Goal: Information Seeking & Learning: Learn about a topic

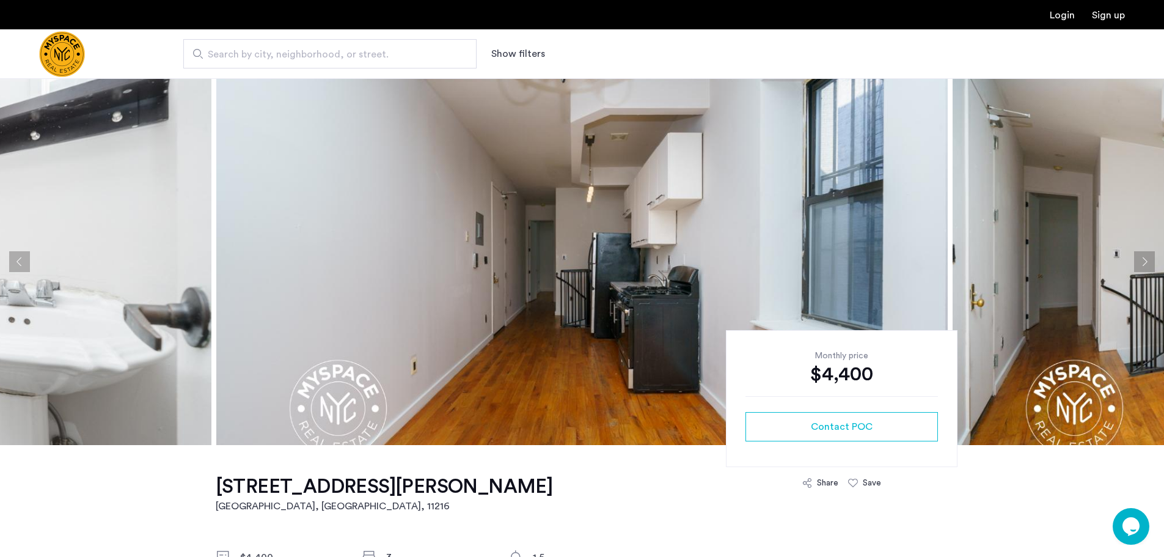
click at [1154, 261] on button "Next apartment" at bounding box center [1144, 261] width 21 height 21
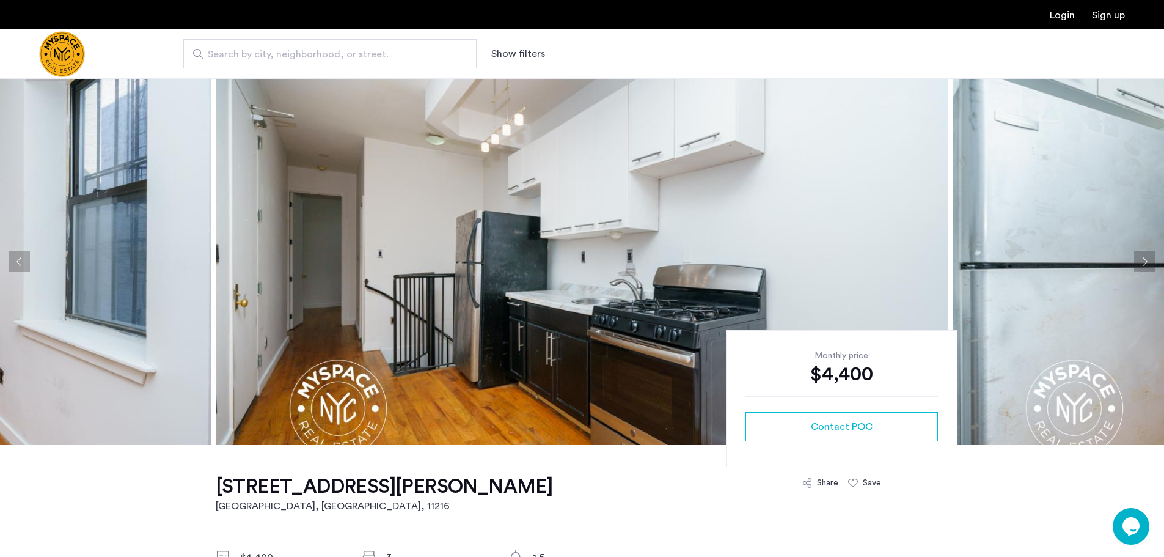
click at [1144, 259] on button "Next apartment" at bounding box center [1144, 261] width 21 height 21
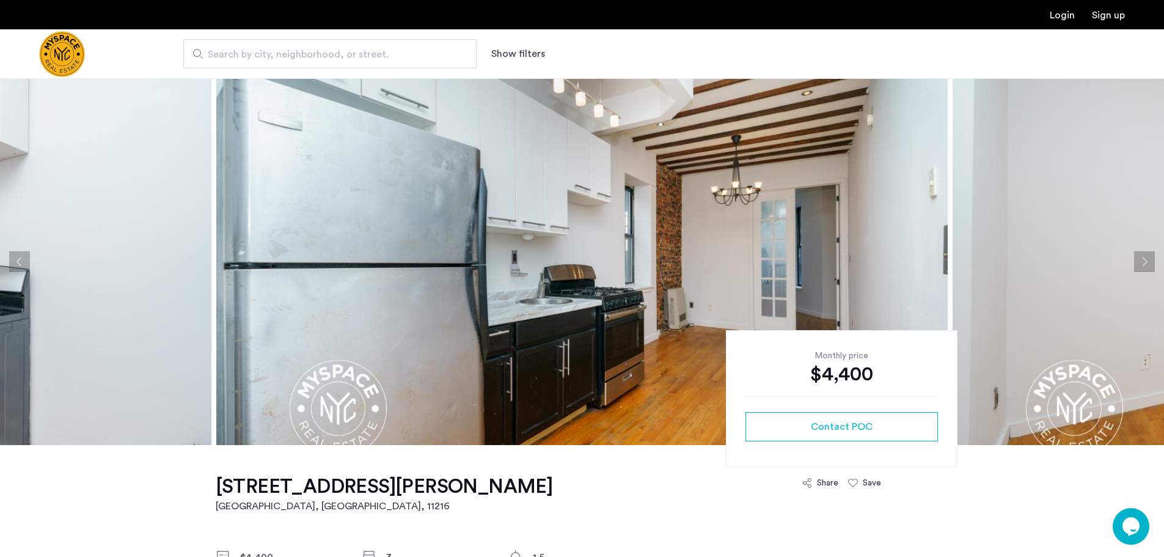
click at [1152, 263] on button "Next apartment" at bounding box center [1144, 261] width 21 height 21
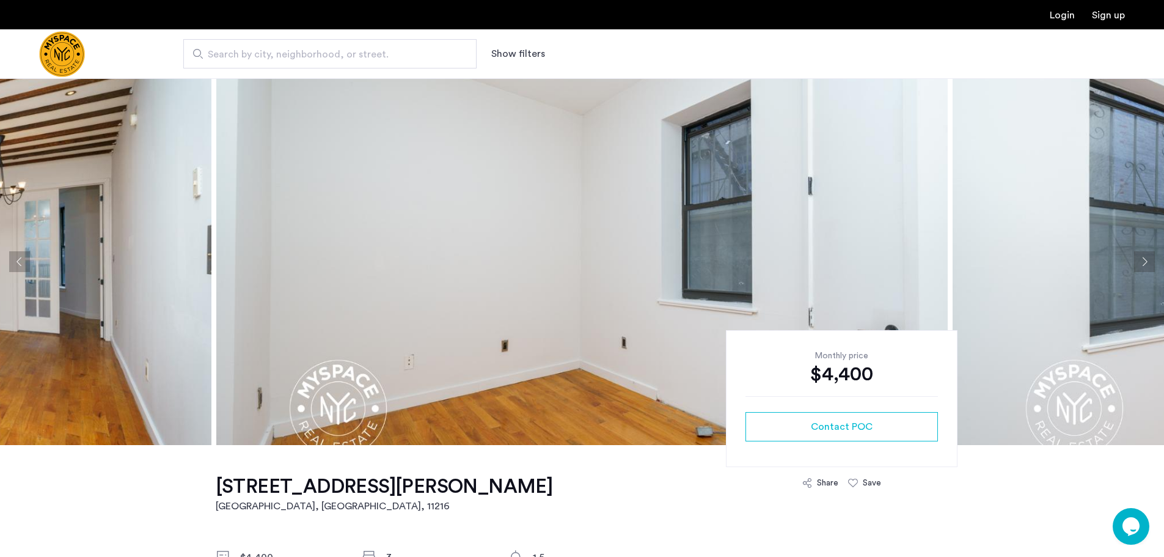
click at [1152, 263] on button "Next apartment" at bounding box center [1144, 261] width 21 height 21
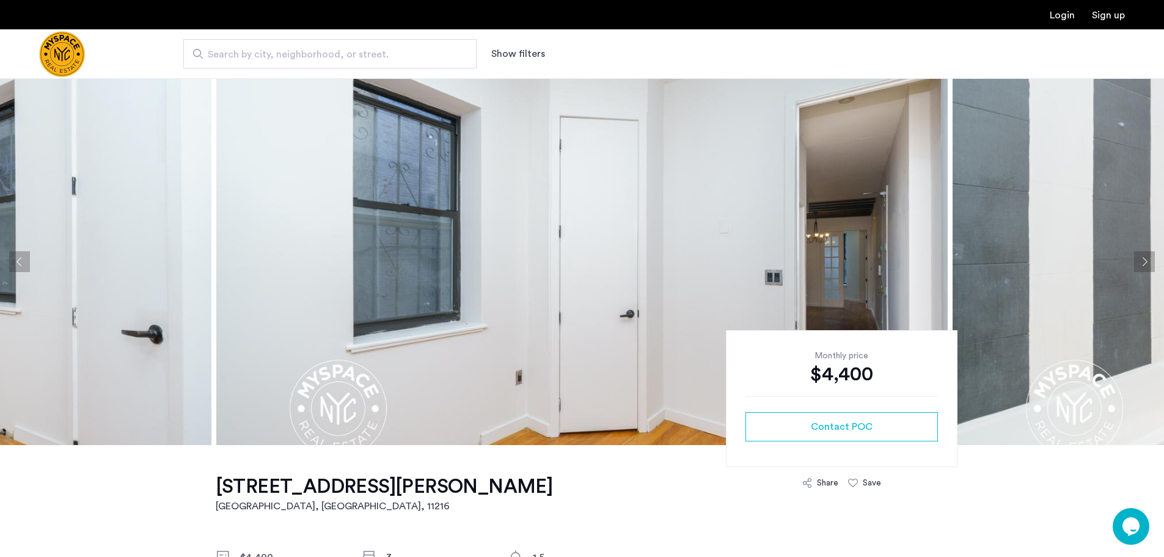
click at [1152, 263] on button "Next apartment" at bounding box center [1144, 261] width 21 height 21
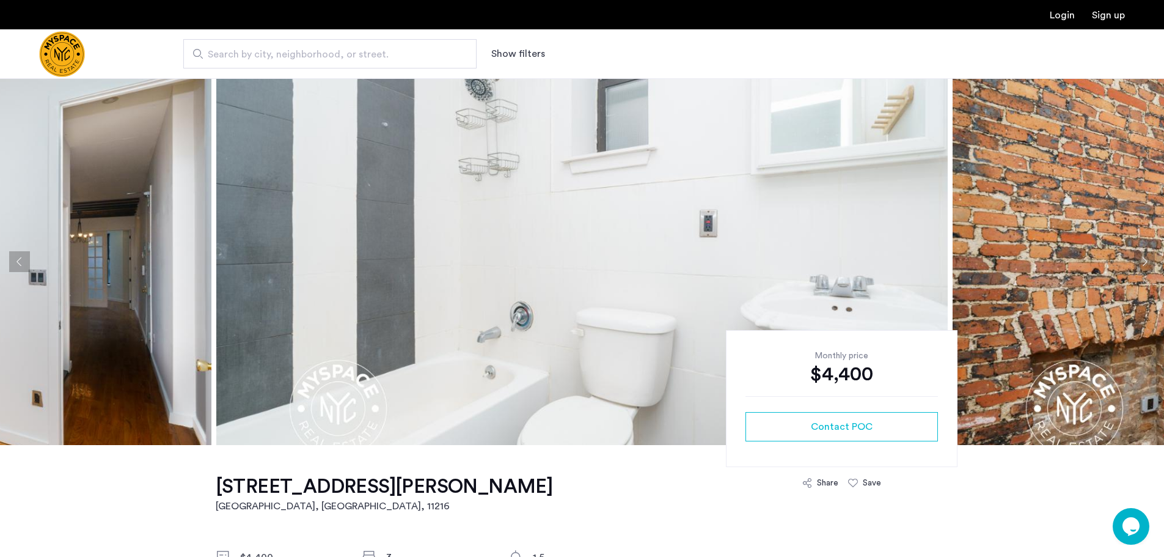
click at [1149, 263] on button "Next apartment" at bounding box center [1144, 261] width 21 height 21
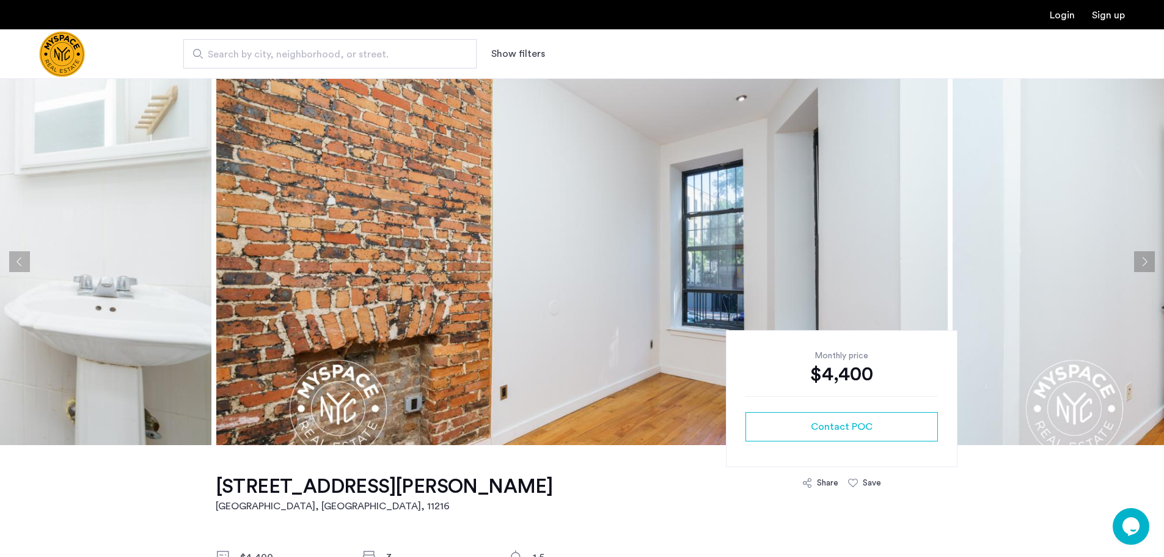
click at [1149, 263] on button "Next apartment" at bounding box center [1144, 261] width 21 height 21
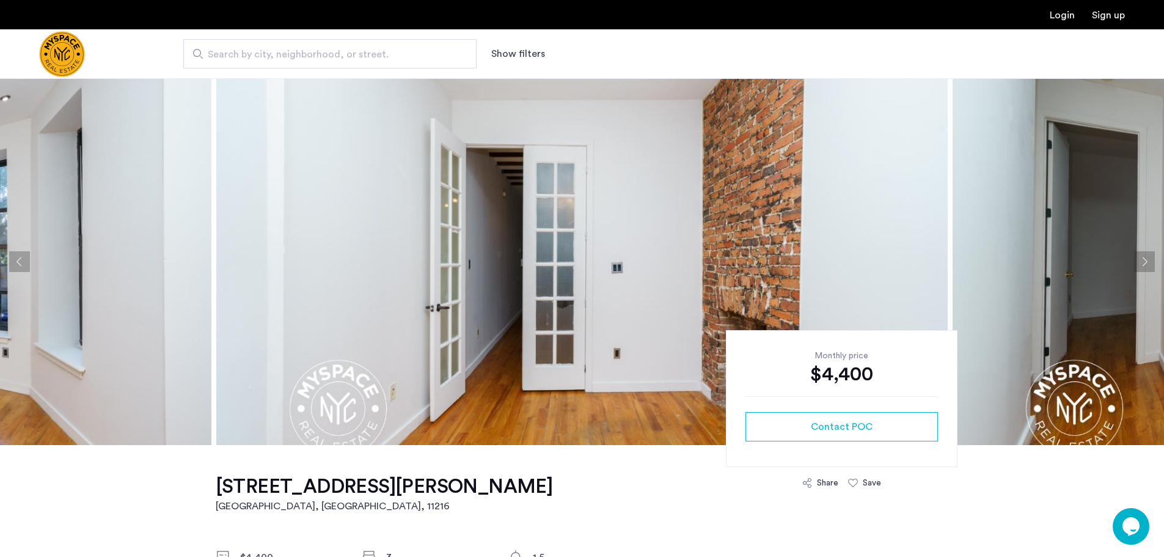
click at [1149, 263] on button "Next apartment" at bounding box center [1144, 261] width 21 height 21
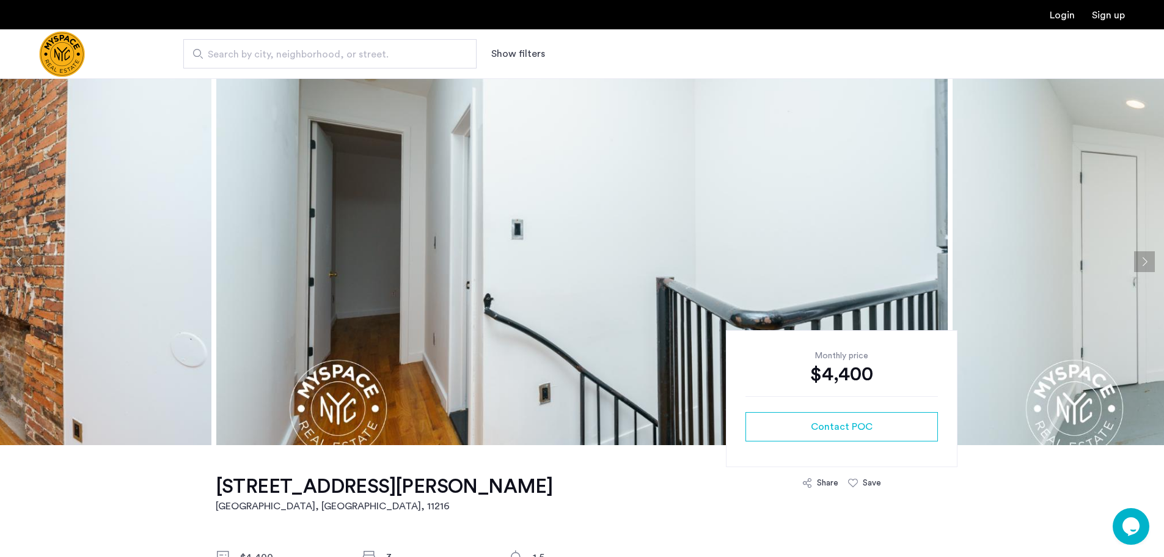
click at [1149, 263] on button "Next apartment" at bounding box center [1144, 261] width 21 height 21
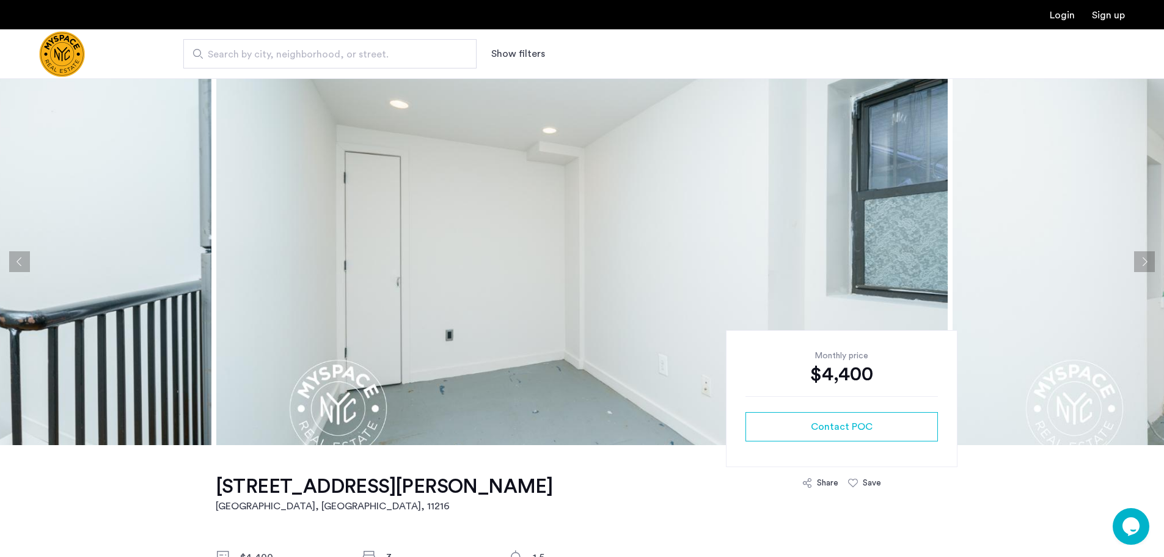
click at [1149, 263] on button "Next apartment" at bounding box center [1144, 261] width 21 height 21
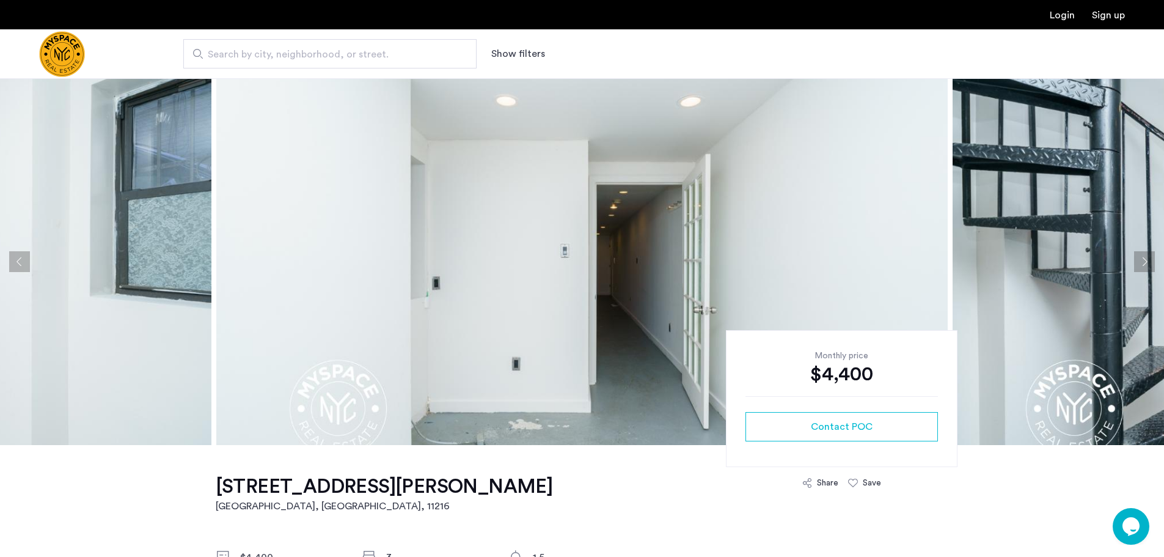
click at [1149, 263] on button "Next apartment" at bounding box center [1144, 261] width 21 height 21
